Goal: Task Accomplishment & Management: Use online tool/utility

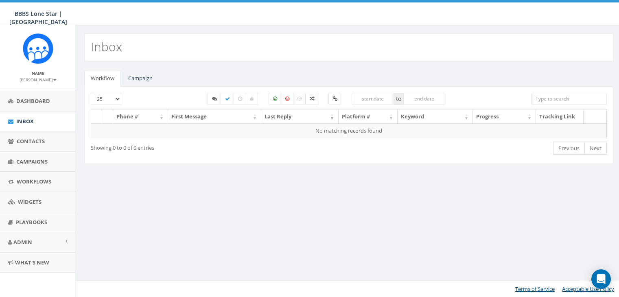
select select
click at [141, 73] on link "Campaign" at bounding box center [140, 78] width 37 height 17
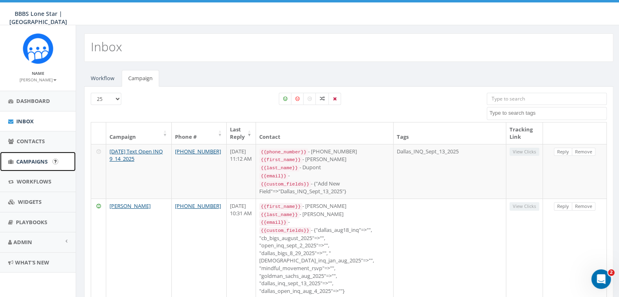
click at [16, 160] on span "Campaigns" at bounding box center [31, 161] width 31 height 7
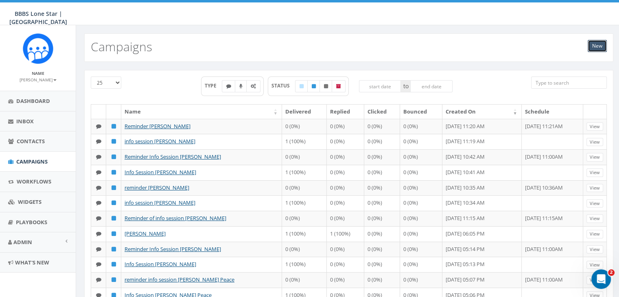
click at [599, 47] on link "New" at bounding box center [597, 46] width 19 height 12
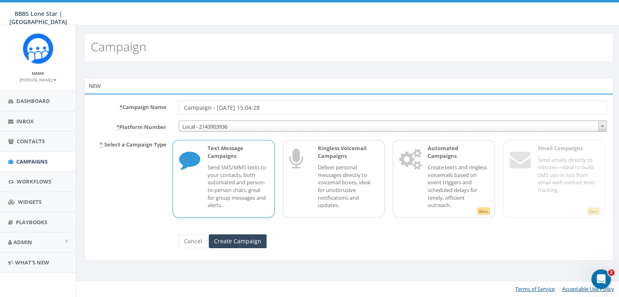
drag, startPoint x: 296, startPoint y: 106, endPoint x: 131, endPoint y: 102, distance: 165.3
click at [131, 102] on div "* Campaign Name Campaign - [DATE] 15:04:28" at bounding box center [349, 108] width 528 height 14
type input "INQ [PERSON_NAME]"
click at [254, 184] on p "Send SMS/MMS texts to your contacts, both automated and person-to-person chats,…" at bounding box center [238, 186] width 60 height 45
click at [236, 236] on input "Create Campaign" at bounding box center [238, 241] width 58 height 14
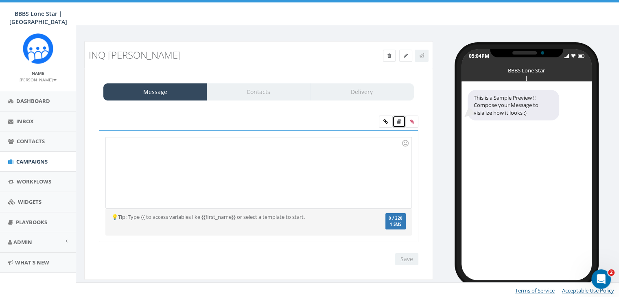
click at [398, 119] on icon at bounding box center [399, 121] width 4 height 5
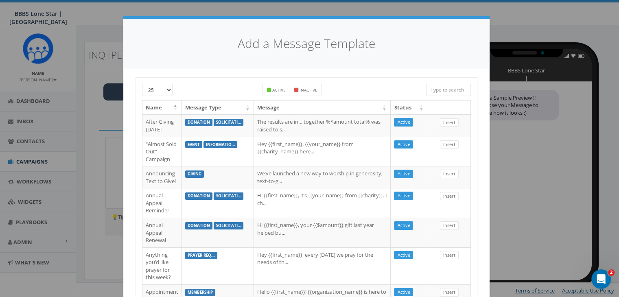
click at [440, 87] on input "search" at bounding box center [448, 90] width 45 height 12
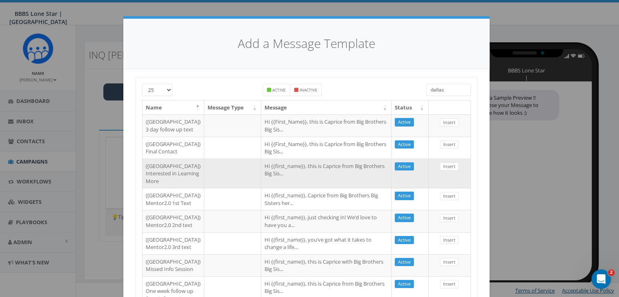
type input "dallas"
click at [282, 188] on td "Hi {{first_name}}, this is Caprice from Big Brothers Big Sis..." at bounding box center [326, 174] width 130 height 30
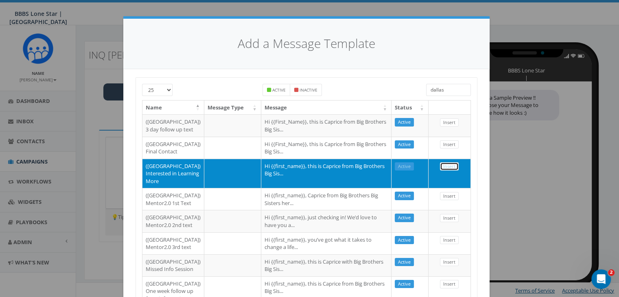
click at [441, 171] on link "Insert" at bounding box center [449, 166] width 19 height 9
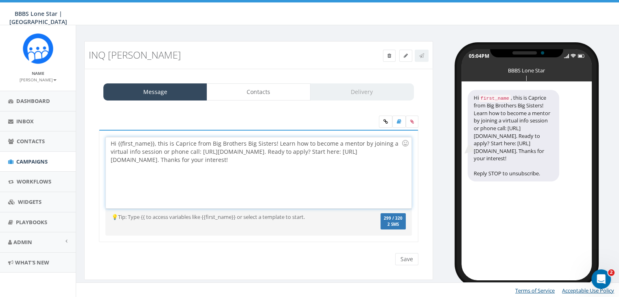
click at [154, 144] on div "Hi {{first_name}}, this is Caprice from Big Brothers Big Sisters! Learn how to …" at bounding box center [258, 172] width 305 height 71
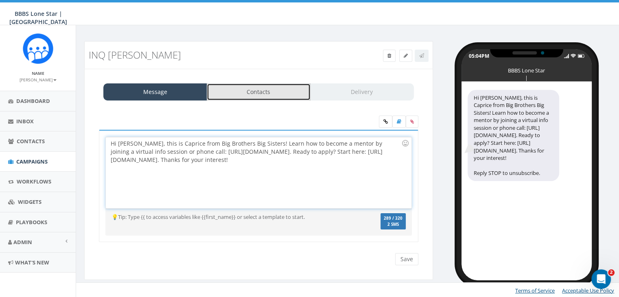
click at [242, 90] on link "Contacts" at bounding box center [259, 91] width 104 height 17
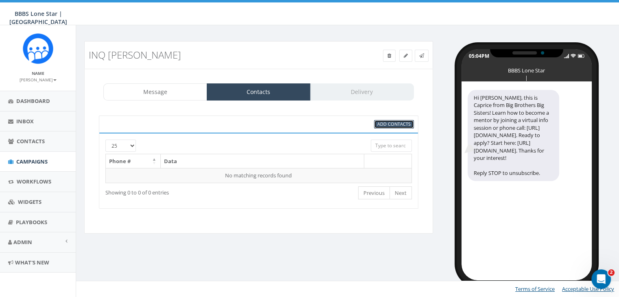
click at [408, 124] on span "Add Contacts" at bounding box center [393, 124] width 33 height 6
select select
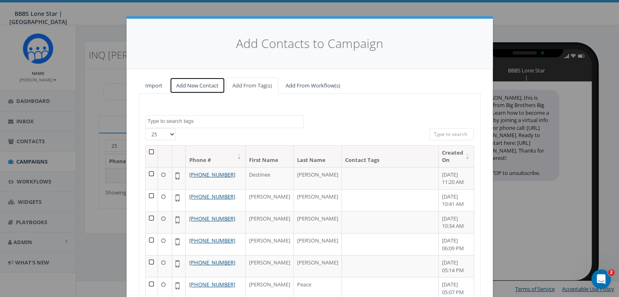
click at [199, 82] on link "Add New Contact" at bounding box center [197, 85] width 55 height 17
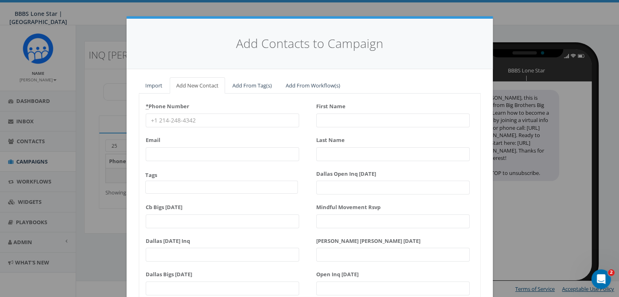
click at [178, 117] on input "* Phone Number" at bounding box center [222, 121] width 153 height 14
paste input "504-564-3099"
type input "504-564-3099"
click at [326, 118] on input "First Name" at bounding box center [392, 121] width 153 height 14
type input "J"
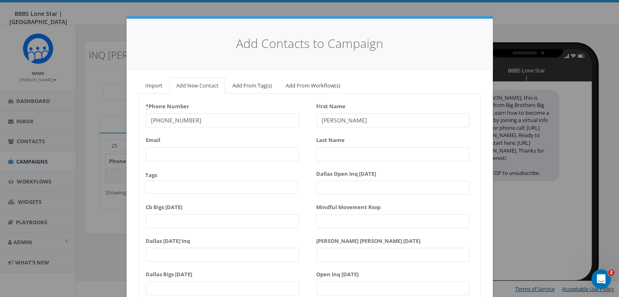
type input "Jonathan"
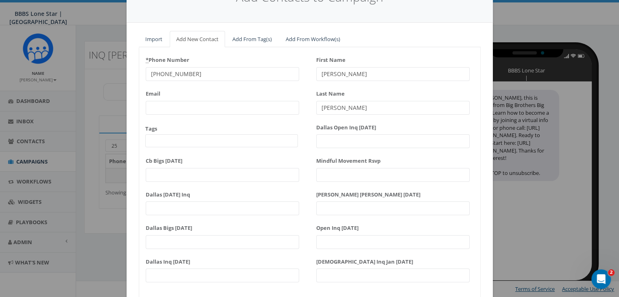
scroll to position [103, 0]
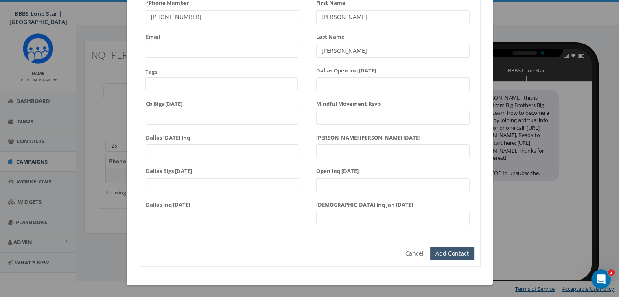
type input "Swindell"
click at [463, 253] on input "Add Contact" at bounding box center [452, 254] width 44 height 14
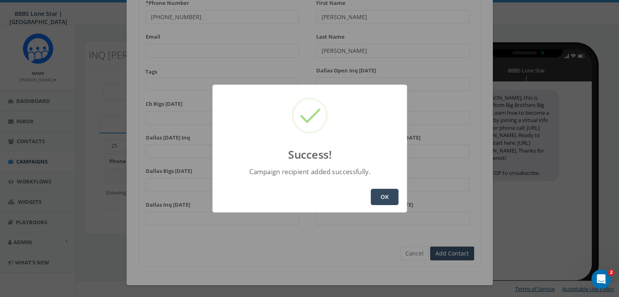
click at [384, 193] on button "OK" at bounding box center [385, 197] width 28 height 16
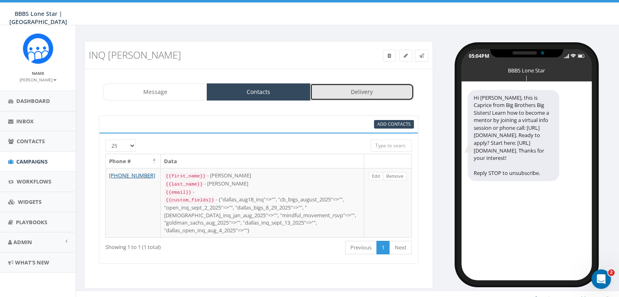
click at [367, 88] on link "Delivery" at bounding box center [362, 91] width 104 height 17
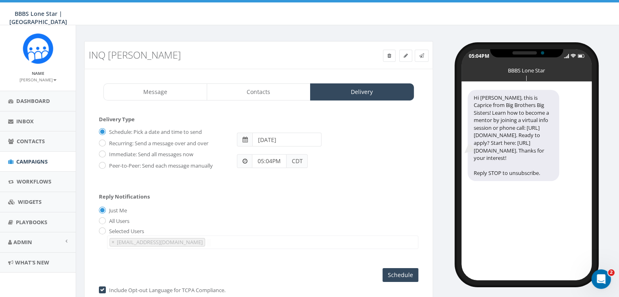
click at [120, 153] on label "Immediate: Send all messages now" at bounding box center [150, 155] width 86 height 8
click at [104, 153] on input "Immediate: Send all messages now" at bounding box center [101, 154] width 5 height 5
radio input "true"
click at [407, 274] on input "Send Now" at bounding box center [399, 275] width 38 height 14
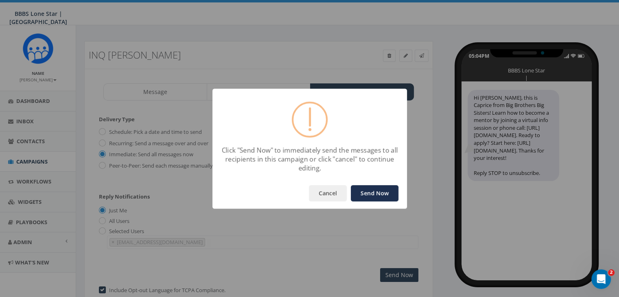
click at [373, 191] on button "Send Now" at bounding box center [375, 193] width 48 height 16
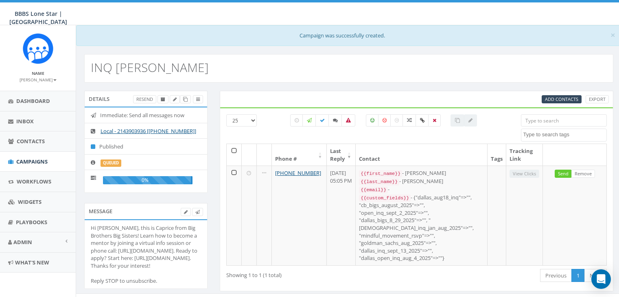
select select
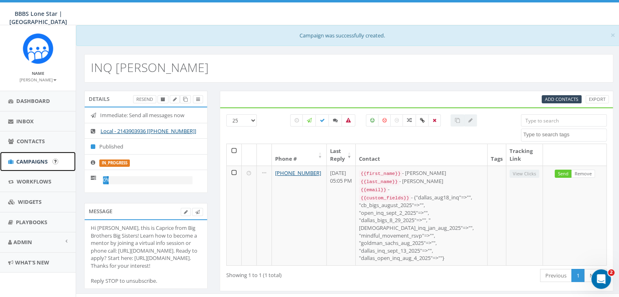
click at [34, 160] on span "Campaigns" at bounding box center [31, 161] width 31 height 7
